Goal: Task Accomplishment & Management: Manage account settings

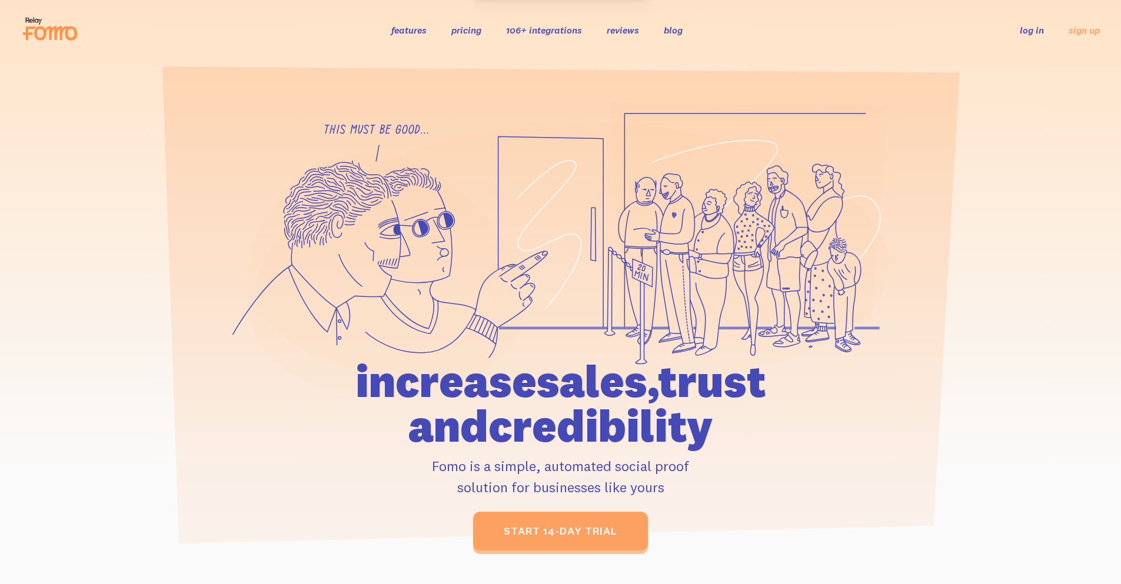
click at [1028, 27] on link "log in" at bounding box center [1032, 30] width 24 height 12
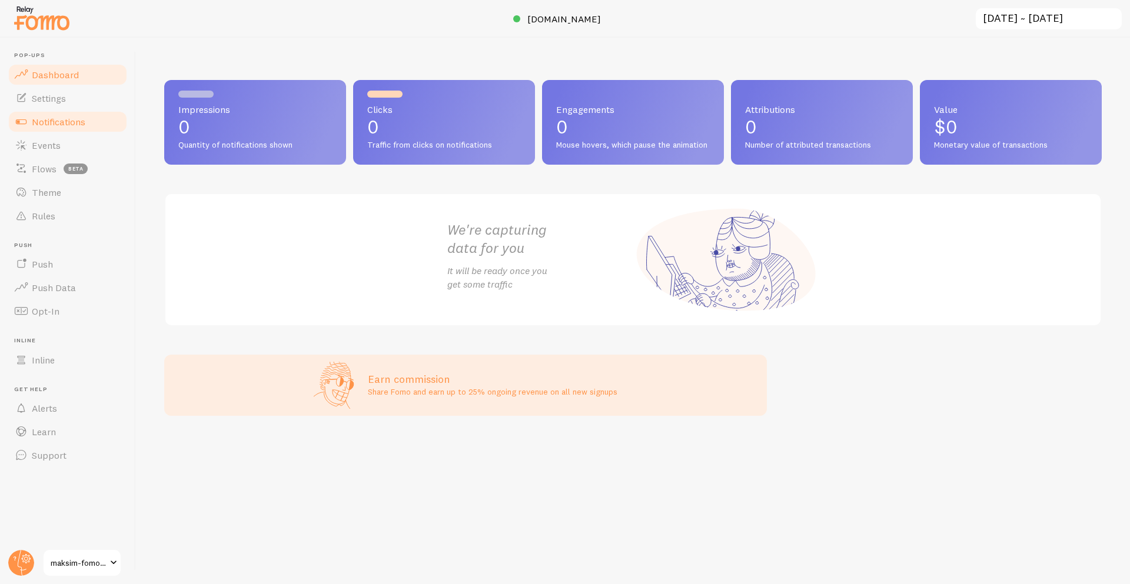
click at [77, 121] on span "Notifications" at bounding box center [59, 122] width 54 height 12
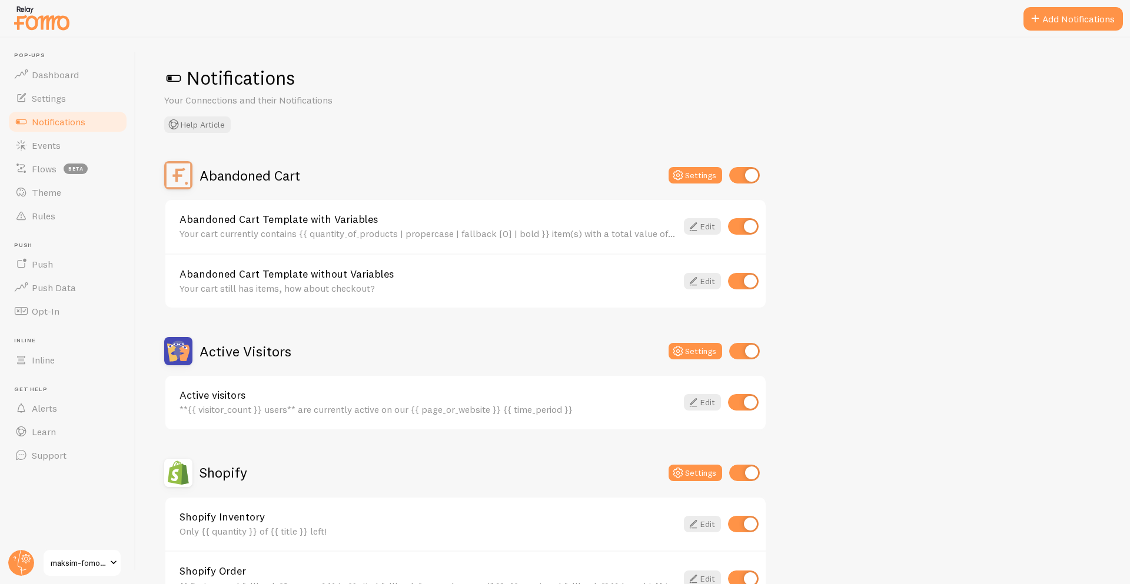
click at [102, 554] on link "maksim-fomo-dev-store" at bounding box center [81, 563] width 79 height 28
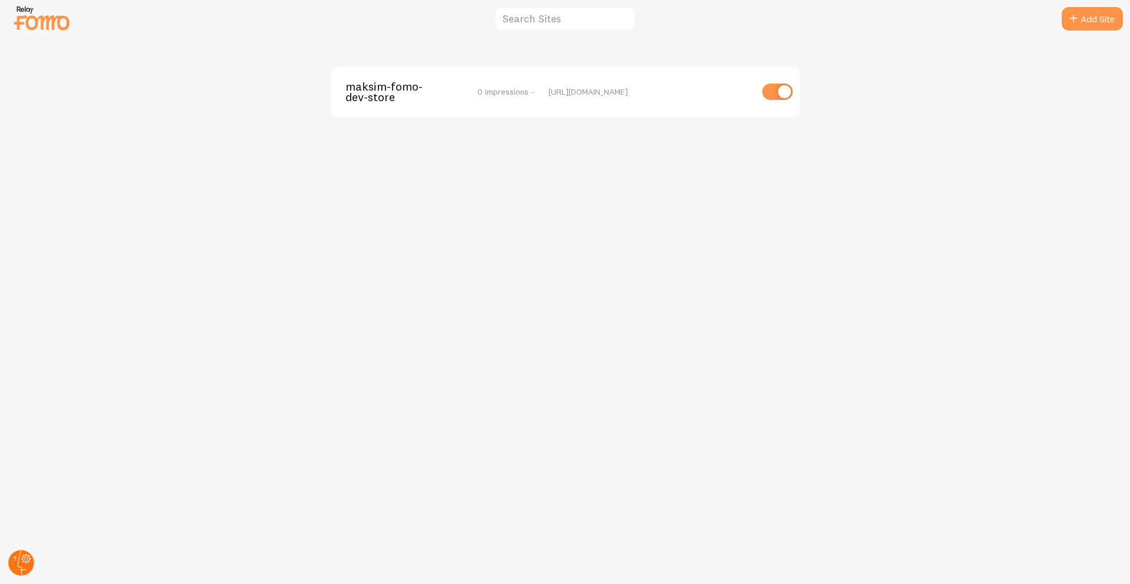
click at [20, 564] on circle at bounding box center [21, 563] width 26 height 26
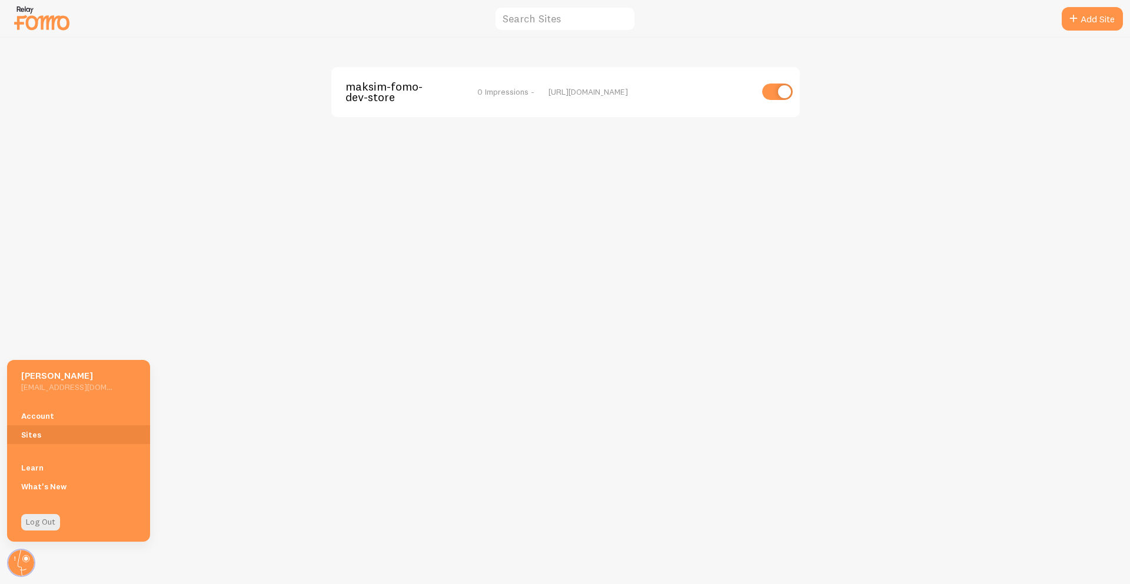
drag, startPoint x: 22, startPoint y: 390, endPoint x: 103, endPoint y: 385, distance: 80.7
click at [103, 384] on h5 "[EMAIL_ADDRESS][DOMAIN_NAME]" at bounding box center [66, 387] width 91 height 11
click at [420, 300] on div "maksim-fomo-dev-store 0 Impressions - [URL][DOMAIN_NAME]" at bounding box center [565, 311] width 1129 height 547
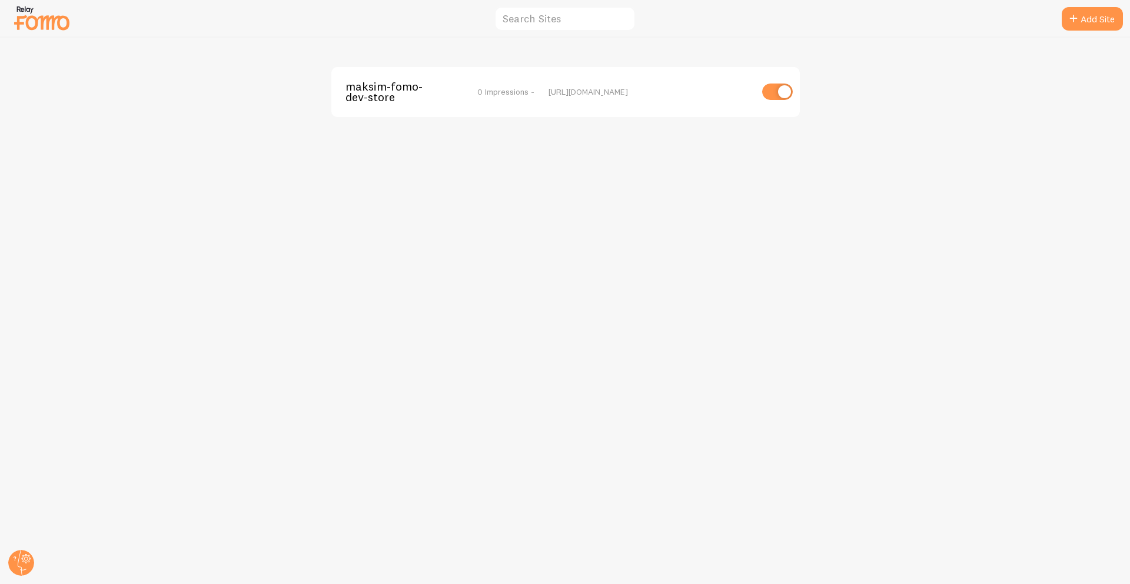
click at [380, 94] on span "maksim-fomo-dev-store" at bounding box center [392, 92] width 95 height 22
